Goal: Information Seeking & Learning: Learn about a topic

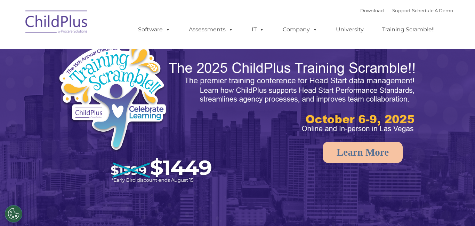
select select "MEDIUM"
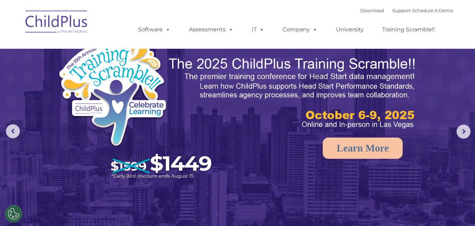
scroll to position [4, 0]
select select "MEDIUM"
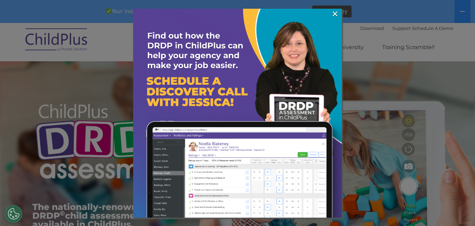
click at [56, 57] on div at bounding box center [237, 113] width 475 height 226
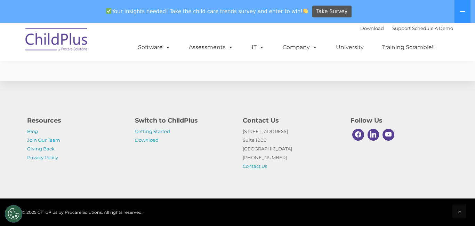
scroll to position [2810, 0]
